Goal: Information Seeking & Learning: Check status

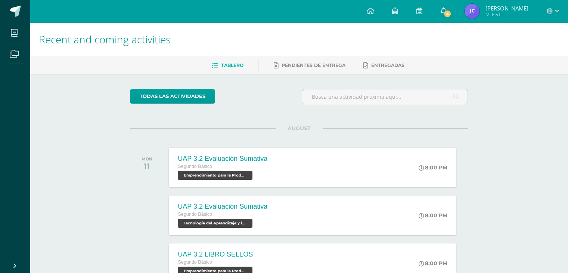
click at [451, 11] on span "4" at bounding box center [447, 14] width 8 height 8
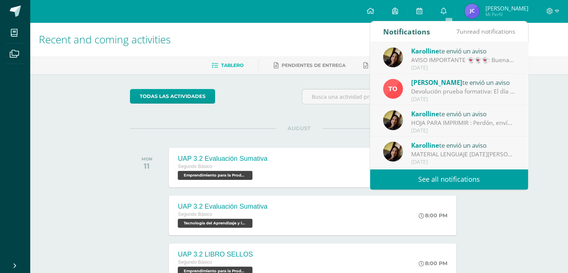
click at [438, 57] on div "AVISO IMPORTANTE 👻👻👻: Buenas tardes chicos!! No olviden trabajar en plataforma …" at bounding box center [463, 60] width 104 height 9
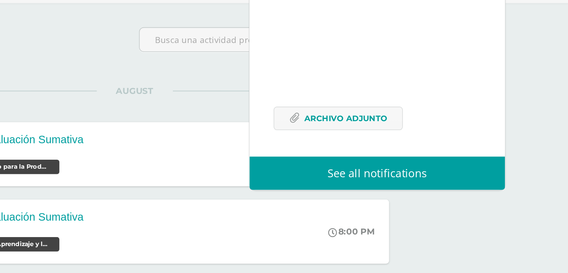
scroll to position [88, 0]
click at [448, 143] on span "Archivo Adjunto" at bounding box center [429, 145] width 51 height 14
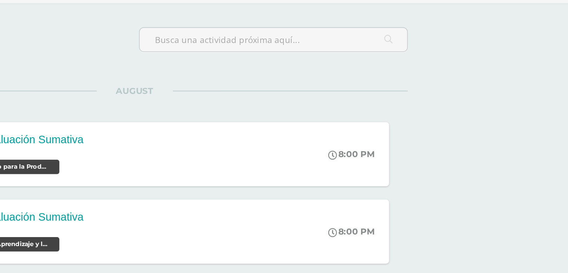
click at [548, 153] on div "Recent and coming activities Tablero Pendientes de entrega Entregadas todas las…" at bounding box center [299, 221] width 538 height 398
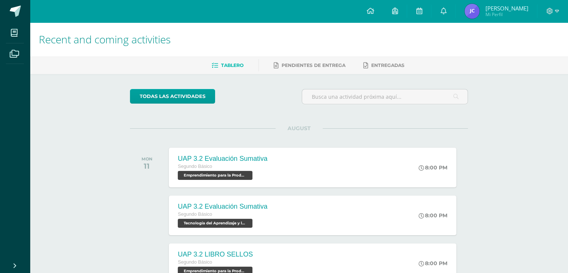
scroll to position [0, 0]
click at [446, 10] on icon at bounding box center [443, 10] width 6 height 7
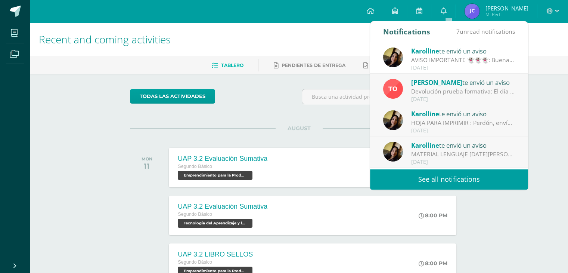
click at [465, 87] on div "Devolución prueba formativa: El día [PERSON_NAME][DATE] se devuelve prueba form…" at bounding box center [463, 91] width 104 height 9
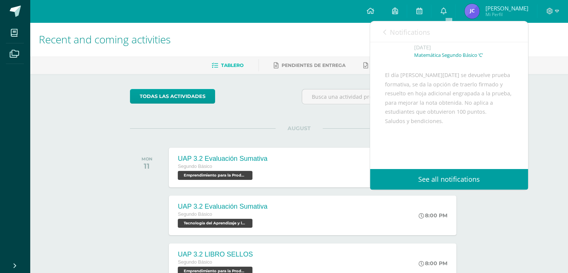
scroll to position [40, 0]
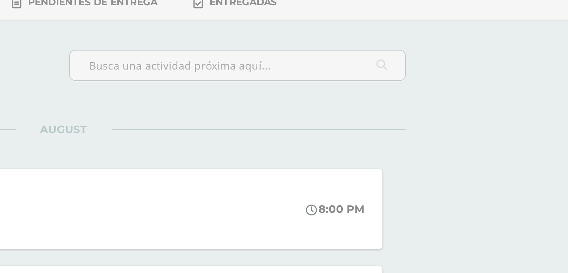
click at [535, 144] on div "Recent and coming activities Tablero Pendientes de entrega Entregadas todas las…" at bounding box center [299, 221] width 538 height 398
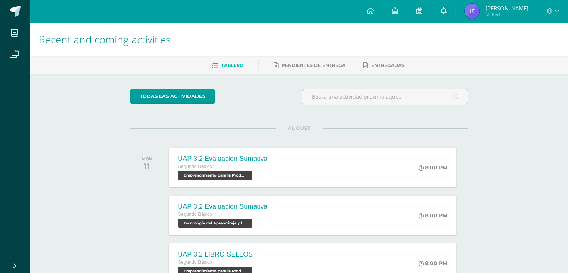
click at [446, 9] on icon at bounding box center [443, 10] width 6 height 7
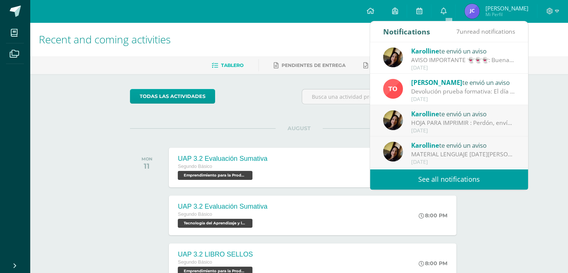
click at [458, 121] on div "HOJA PARA IMPRIMIR : Perdón, envío documento para impresión. Gracias." at bounding box center [463, 122] width 104 height 9
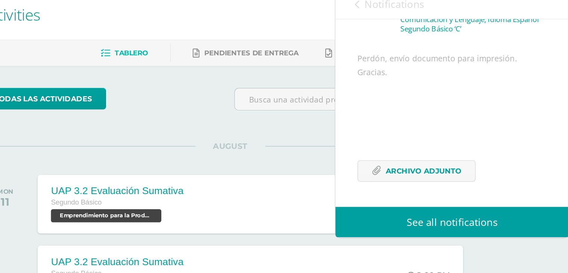
scroll to position [69, 0]
click at [447, 143] on span "Archivo Adjunto" at bounding box center [429, 145] width 51 height 14
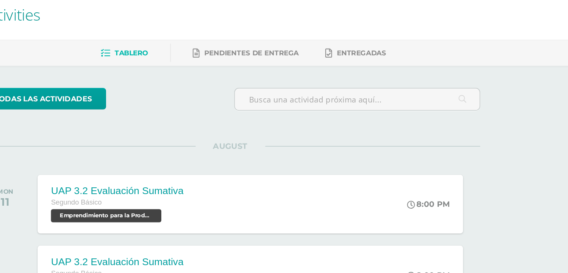
click at [346, 114] on div "todas las Actividades You don’t have any activities Check the rest of the perio…" at bounding box center [299, 247] width 368 height 347
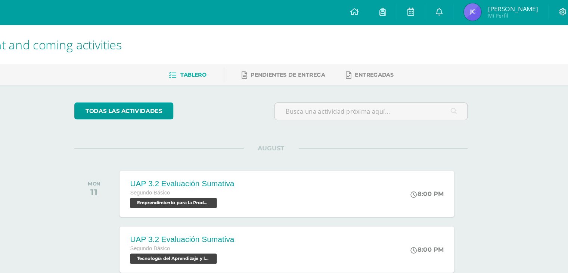
scroll to position [0, 0]
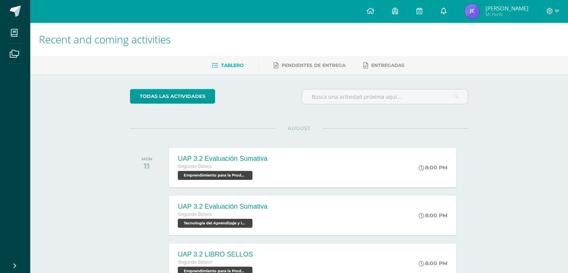
click at [446, 9] on icon at bounding box center [443, 10] width 6 height 7
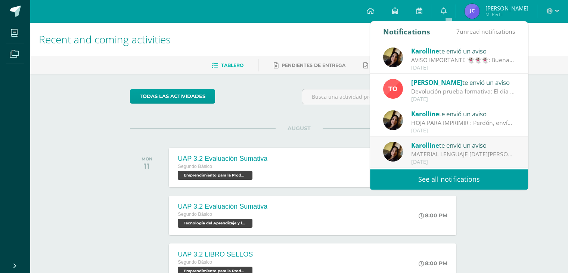
click at [458, 146] on div "[PERSON_NAME] te envió un aviso" at bounding box center [463, 145] width 104 height 10
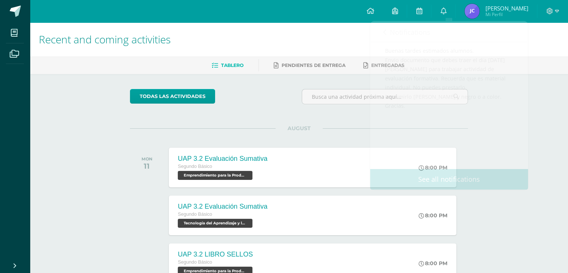
click at [543, 237] on div "Recent and coming activities Tablero Pendientes de entrega Entregadas todas las…" at bounding box center [299, 221] width 538 height 398
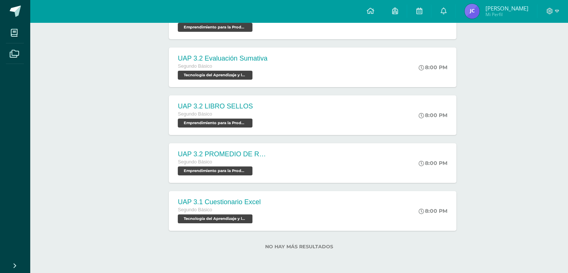
scroll to position [147, 0]
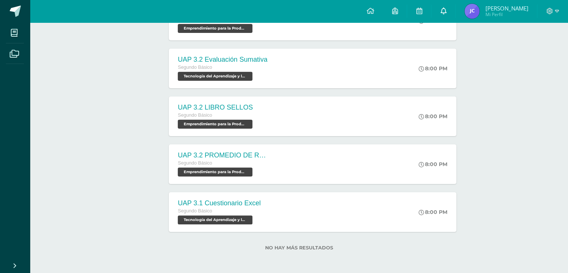
click at [446, 11] on icon at bounding box center [443, 10] width 6 height 7
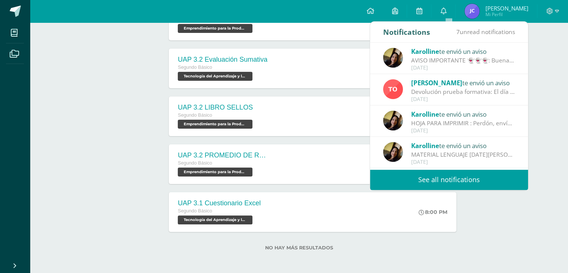
click at [455, 56] on div "AVISO IMPORTANTE 👻👻👻: Buenas tardes chicos!! No olviden trabajar en plataforma …" at bounding box center [463, 60] width 104 height 9
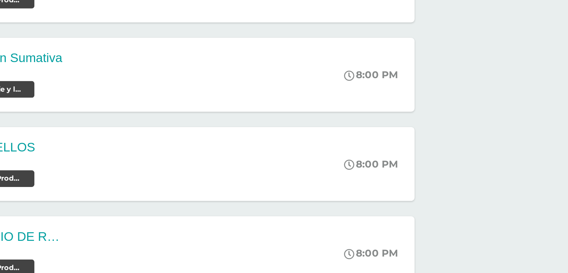
click at [533, 63] on div "Recent and coming activities Tablero Pendientes de entrega Entregadas todas las…" at bounding box center [299, 75] width 538 height 398
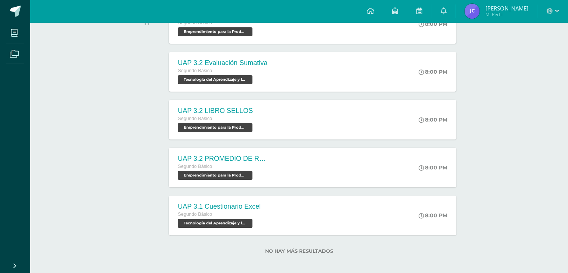
scroll to position [144, 0]
click at [445, 10] on link "0" at bounding box center [443, 11] width 24 height 22
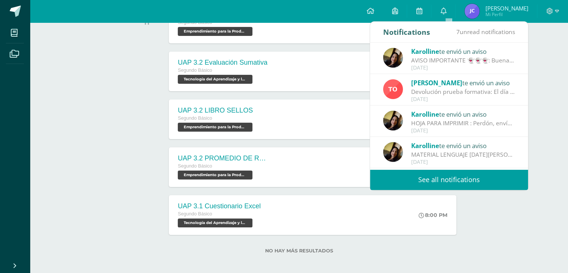
click at [456, 84] on div "Tulio Ovalle te envió un aviso" at bounding box center [463, 83] width 104 height 10
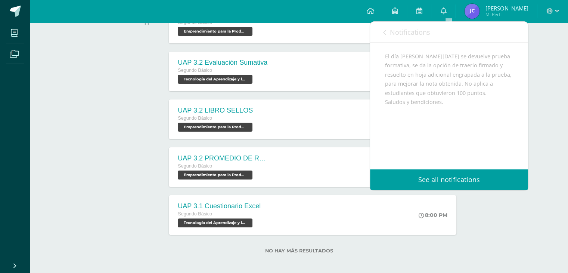
click at [493, 90] on div "El día de hoy se devuelve prueba formativa, se da la opción de traerlo firmado …" at bounding box center [449, 107] width 128 height 110
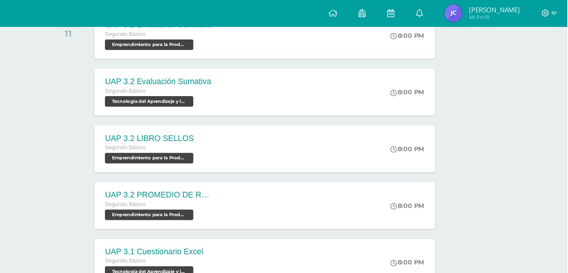
scroll to position [137, 0]
click at [446, 10] on icon at bounding box center [443, 10] width 6 height 7
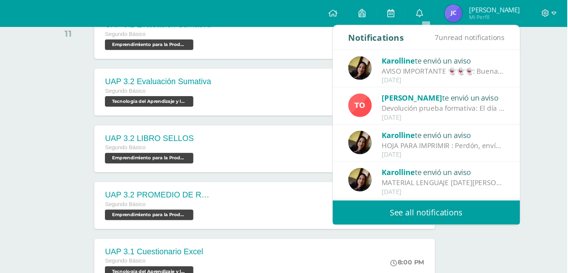
click at [454, 120] on div "HOJA PARA IMPRIMIR : Perdón, envío documento para impresión. Gracias." at bounding box center [463, 122] width 104 height 9
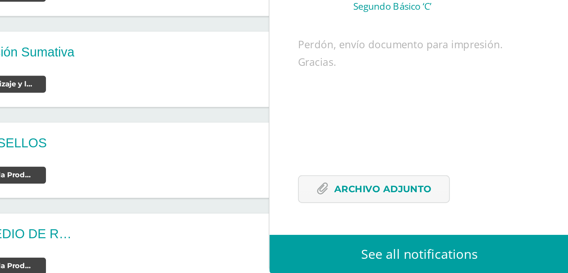
scroll to position [133, 0]
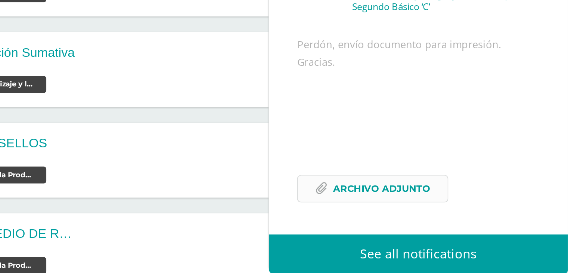
click at [434, 152] on span "Archivo Adjunto" at bounding box center [429, 145] width 51 height 14
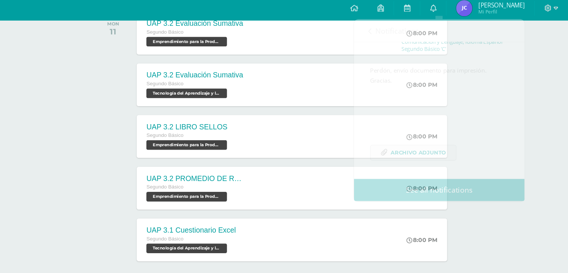
click at [553, 162] on div "Recent and coming activities Tablero Pendientes de entrega Entregadas todas las…" at bounding box center [299, 88] width 538 height 398
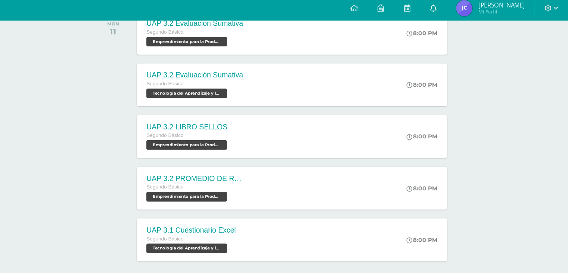
click at [446, 10] on icon at bounding box center [443, 10] width 6 height 7
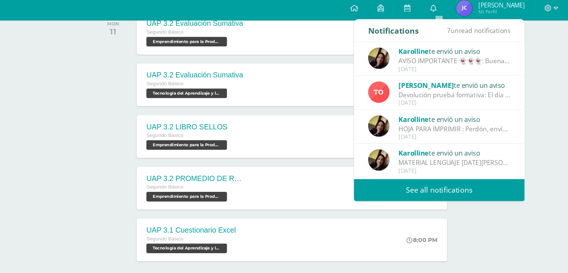
click at [467, 149] on div "[PERSON_NAME] te envió un aviso" at bounding box center [463, 145] width 104 height 10
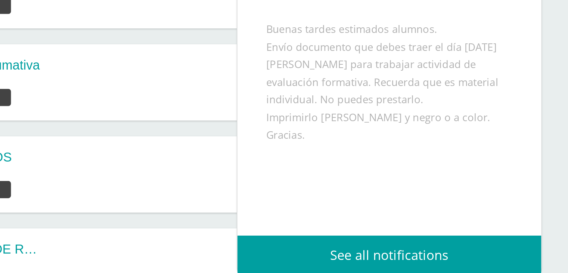
scroll to position [125, 0]
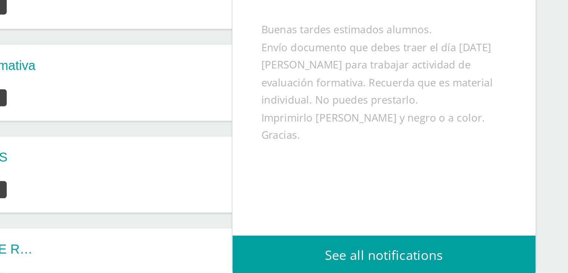
click at [403, 97] on div "Buenas tardes estimados alumnos. Envío documento que debes traer el día miércol…" at bounding box center [449, 116] width 128 height 119
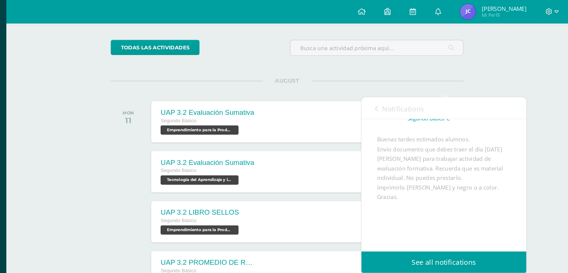
scroll to position [49, 0]
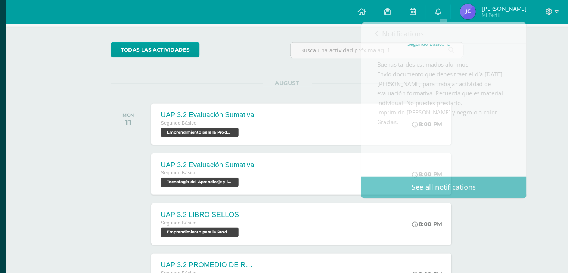
click at [495, 202] on div "Recent and coming activities Tablero Pendientes de entrega Entregadas todas las…" at bounding box center [299, 173] width 538 height 398
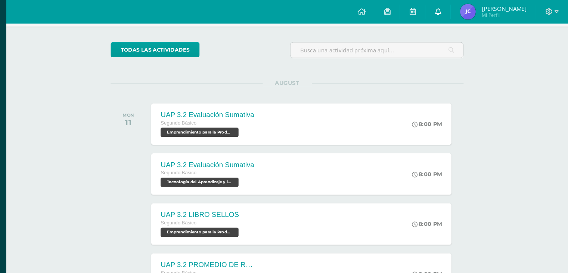
click at [445, 10] on link "0" at bounding box center [443, 11] width 24 height 22
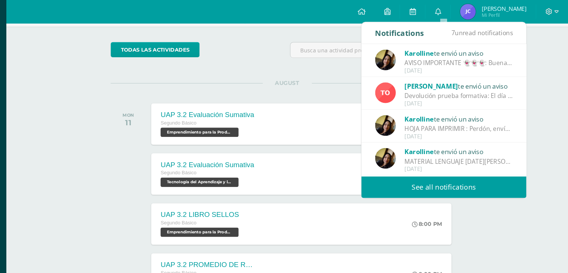
click at [439, 88] on div "Devolución prueba formativa: El día [PERSON_NAME][DATE] se devuelve prueba form…" at bounding box center [463, 91] width 104 height 9
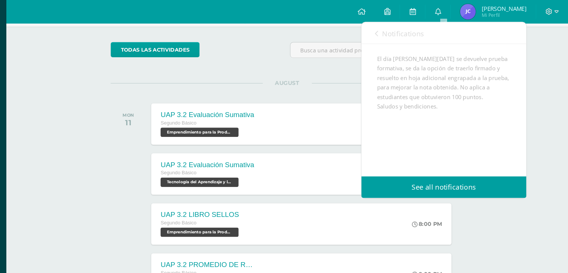
scroll to position [76, 0]
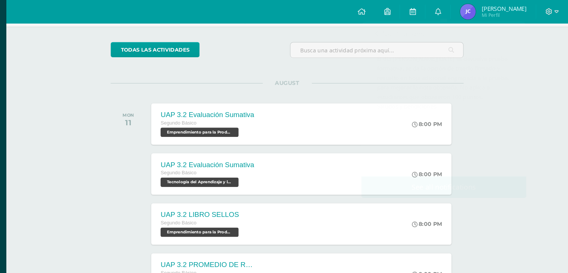
click at [551, 118] on div "Recent and coming activities Tablero Pendientes de entrega Entregadas todas las…" at bounding box center [299, 173] width 538 height 398
click at [446, 10] on icon at bounding box center [443, 10] width 6 height 7
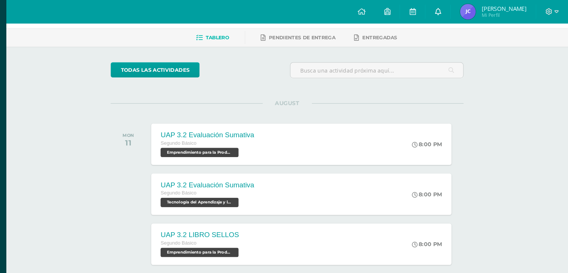
scroll to position [0, 0]
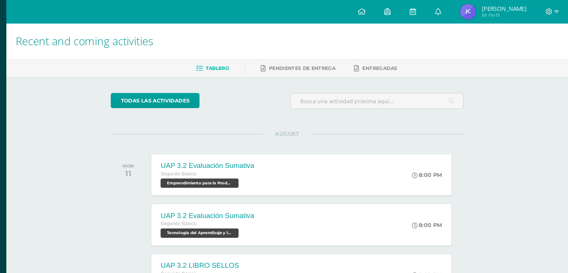
click at [485, 8] on span "José Sebastian Mi Perfil" at bounding box center [496, 11] width 66 height 15
click at [479, 12] on img at bounding box center [471, 11] width 15 height 15
click at [491, 10] on span "[PERSON_NAME]" at bounding box center [506, 7] width 43 height 7
click at [496, 4] on span "José Sebastian Mi Perfil" at bounding box center [496, 11] width 66 height 15
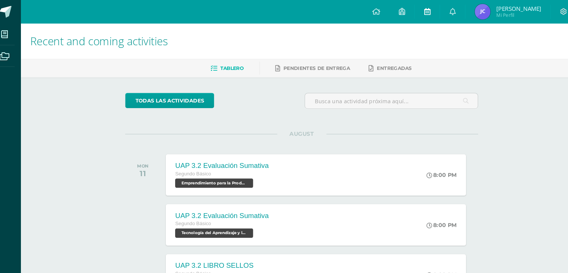
click at [431, 12] on link at bounding box center [419, 11] width 24 height 22
click at [377, 16] on link at bounding box center [369, 11] width 25 height 22
click at [441, 11] on link "0" at bounding box center [443, 11] width 24 height 22
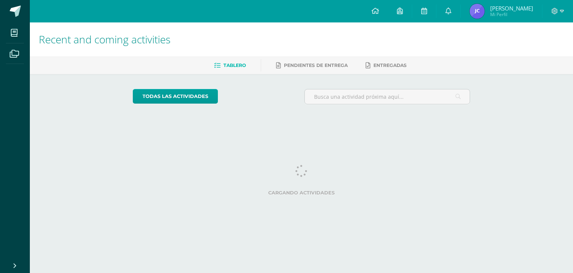
click at [523, 10] on span "[PERSON_NAME]" at bounding box center [512, 7] width 43 height 7
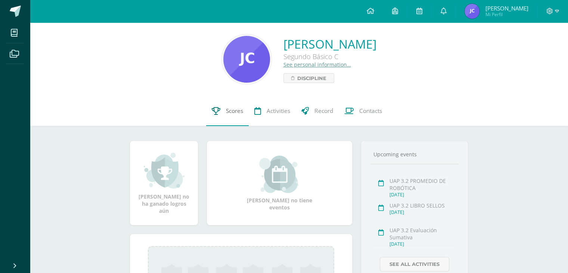
click at [232, 112] on span "Scores" at bounding box center [234, 111] width 17 height 8
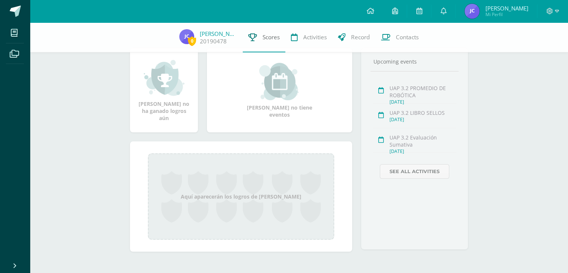
scroll to position [92, 0]
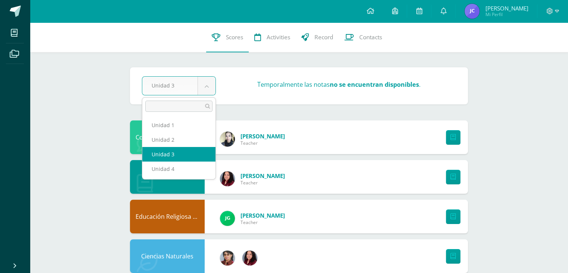
select select "Unidad 1"
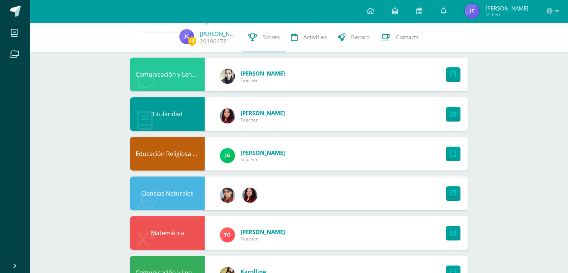
scroll to position [61, 0]
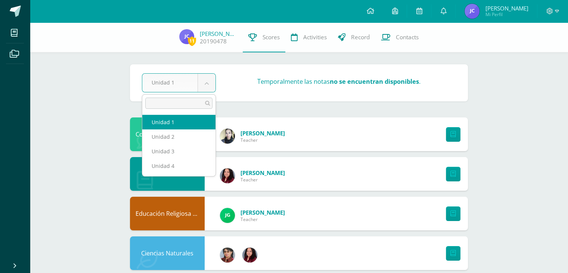
select select "Unidad 4"
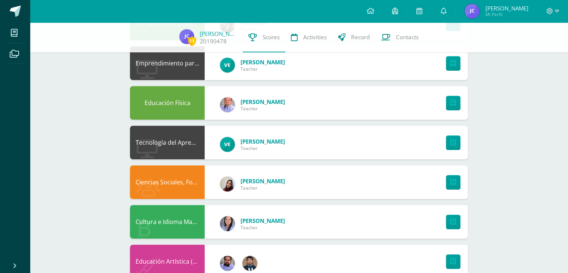
scroll to position [324, 0]
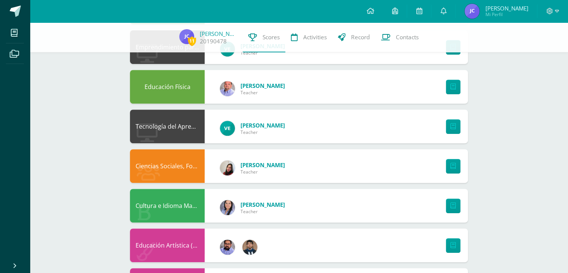
click at [7, 180] on ul "My courses Archivos" at bounding box center [15, 139] width 30 height 234
click at [13, 186] on ul "My courses Archivos" at bounding box center [15, 139] width 30 height 234
click at [7, 184] on ul "My courses Archivos" at bounding box center [15, 139] width 30 height 234
click at [27, 212] on ul "My courses Archivos" at bounding box center [15, 139] width 30 height 234
click at [7, 194] on ul "My courses Archivos" at bounding box center [15, 139] width 30 height 234
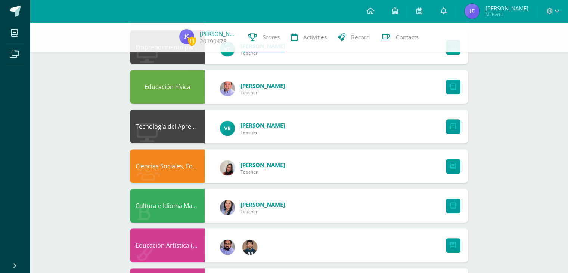
click at [39, 212] on div "11 [PERSON_NAME] 20190478 Scores Activities Record Contacts Pendiente Unidad 4 …" at bounding box center [299, 46] width 538 height 697
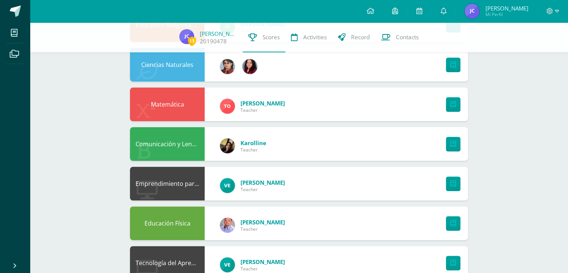
scroll to position [209, 0]
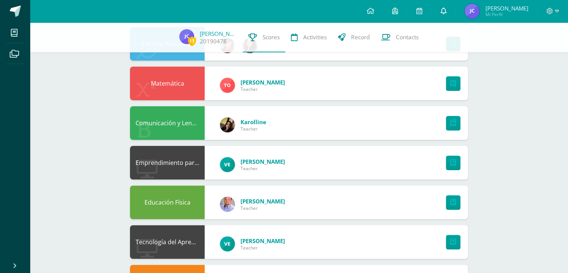
click at [451, 6] on link at bounding box center [443, 11] width 24 height 22
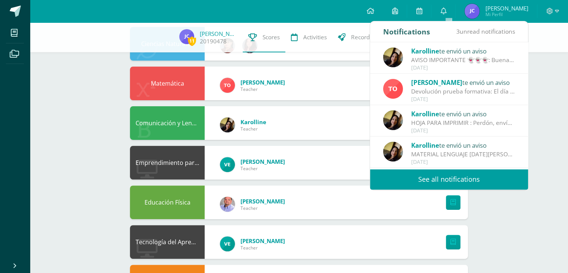
click at [417, 69] on div "[DATE]" at bounding box center [463, 68] width 104 height 6
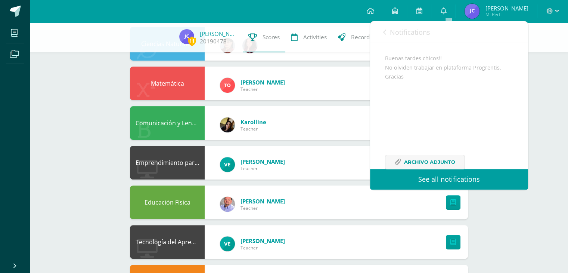
scroll to position [88, 0]
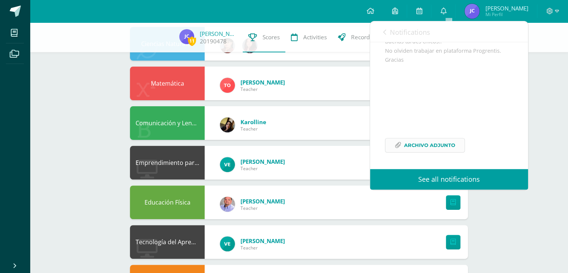
click at [423, 149] on span "Archivo Adjunto" at bounding box center [429, 145] width 51 height 14
click at [379, 27] on div "Notifications 3 unread notifications Notifications" at bounding box center [449, 31] width 158 height 21
click at [388, 31] on link "Notifications" at bounding box center [406, 31] width 47 height 21
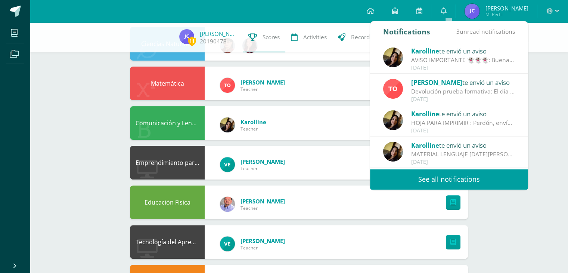
click at [452, 114] on div "[PERSON_NAME] te envió un aviso" at bounding box center [463, 114] width 104 height 10
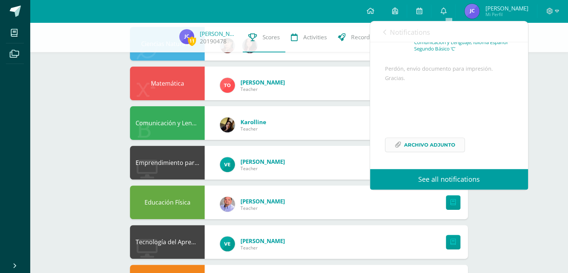
click at [432, 142] on span "Archivo Adjunto" at bounding box center [429, 145] width 51 height 14
